Goal: Navigation & Orientation: Find specific page/section

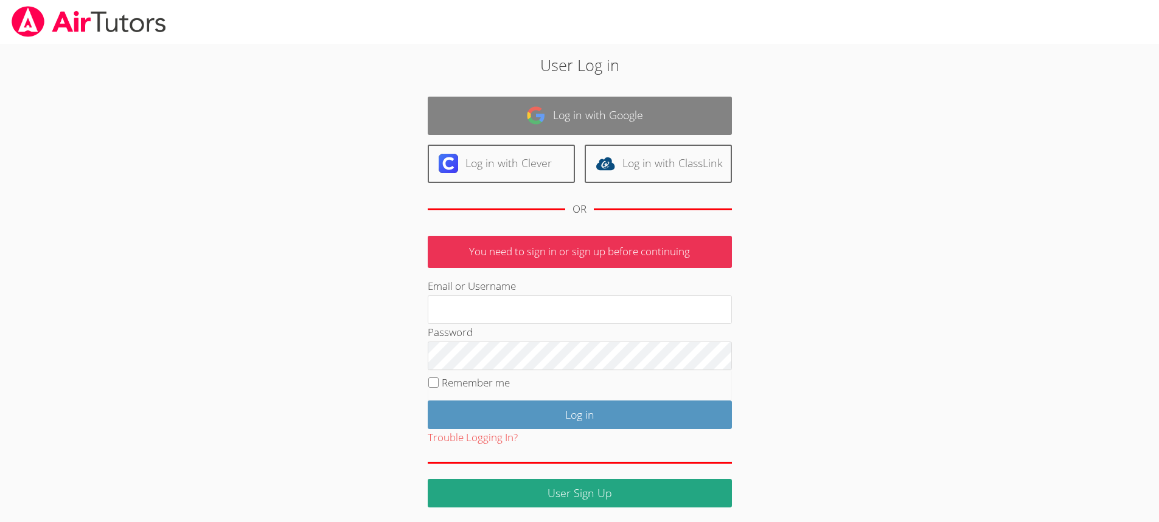
click at [612, 105] on link "Log in with Google" at bounding box center [580, 116] width 304 height 38
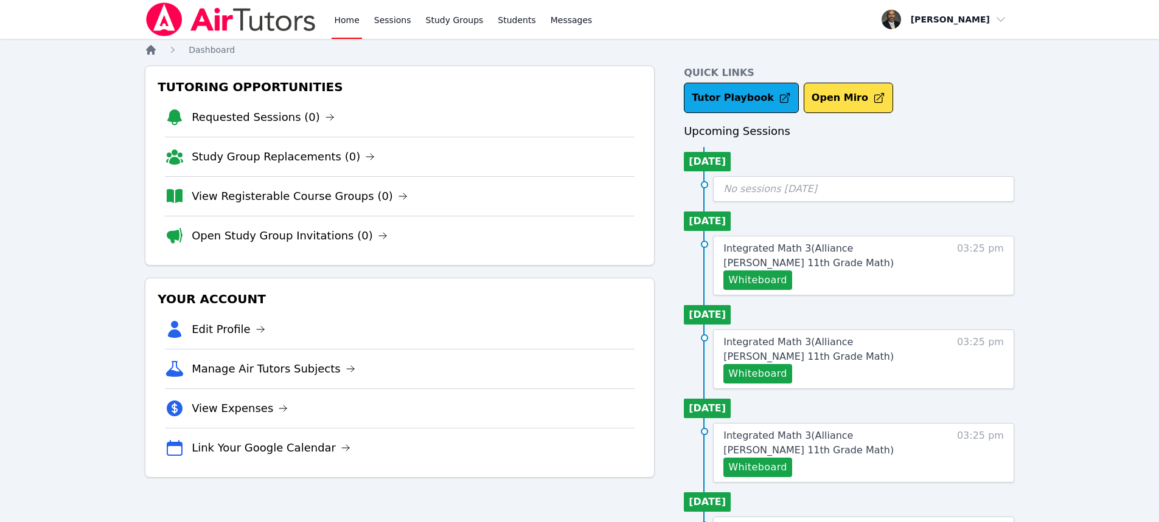
click at [147, 48] on icon "Breadcrumb" at bounding box center [151, 50] width 12 height 12
click at [338, 20] on link "Home" at bounding box center [346, 19] width 30 height 39
click at [155, 52] on icon "Breadcrumb" at bounding box center [151, 50] width 12 height 12
click at [150, 50] on icon "Breadcrumb" at bounding box center [151, 50] width 10 height 10
click at [168, 46] on icon "Breadcrumb" at bounding box center [173, 50] width 12 height 12
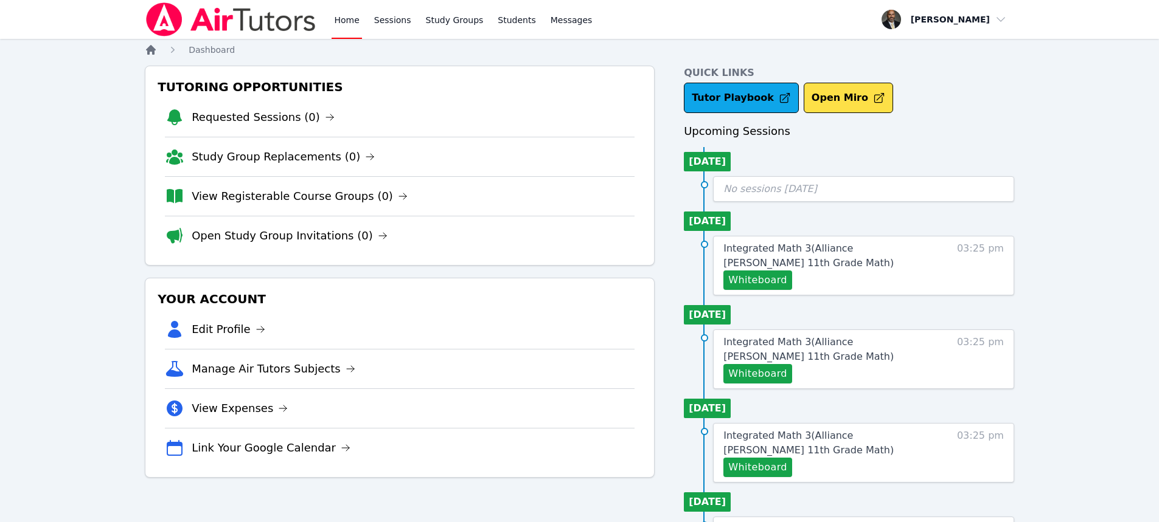
click at [156, 49] on icon "Breadcrumb" at bounding box center [151, 50] width 12 height 12
click at [154, 47] on icon "Breadcrumb" at bounding box center [151, 50] width 12 height 12
click at [292, 196] on link "View Registerable Course Groups (0)" at bounding box center [300, 196] width 216 height 17
